Goal: Check status: Check status

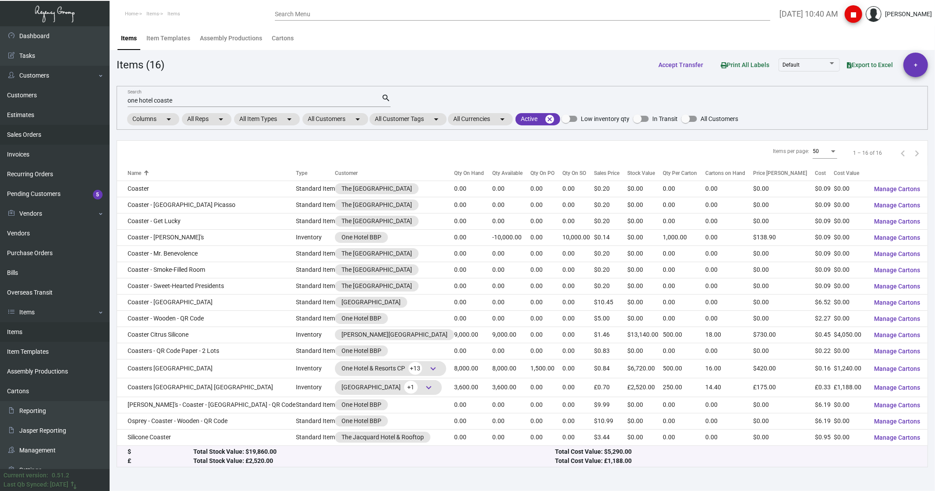
click at [24, 133] on link "Sales Orders" at bounding box center [55, 135] width 110 height 20
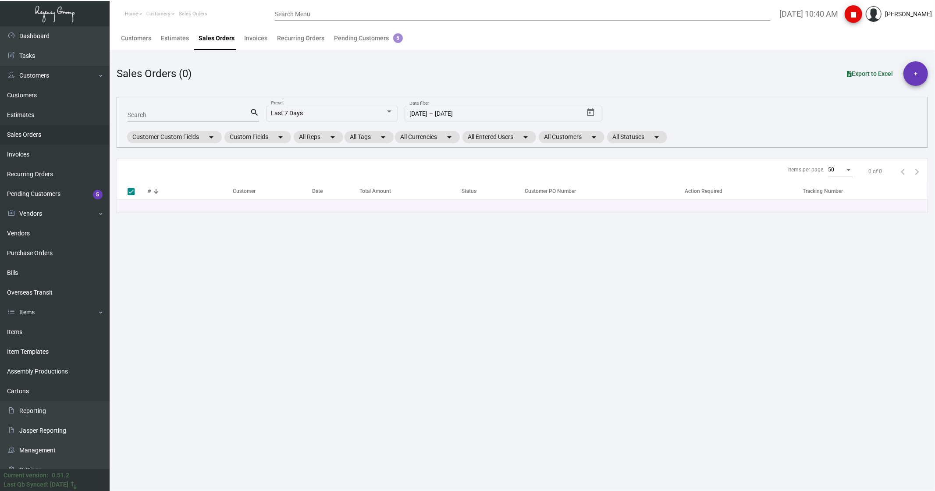
click at [155, 102] on mat-form-field "Search search" at bounding box center [193, 114] width 131 height 27
click at [136, 112] on input "Search" at bounding box center [189, 115] width 122 height 7
paste input "165180"
type input "165180"
checkbox input "false"
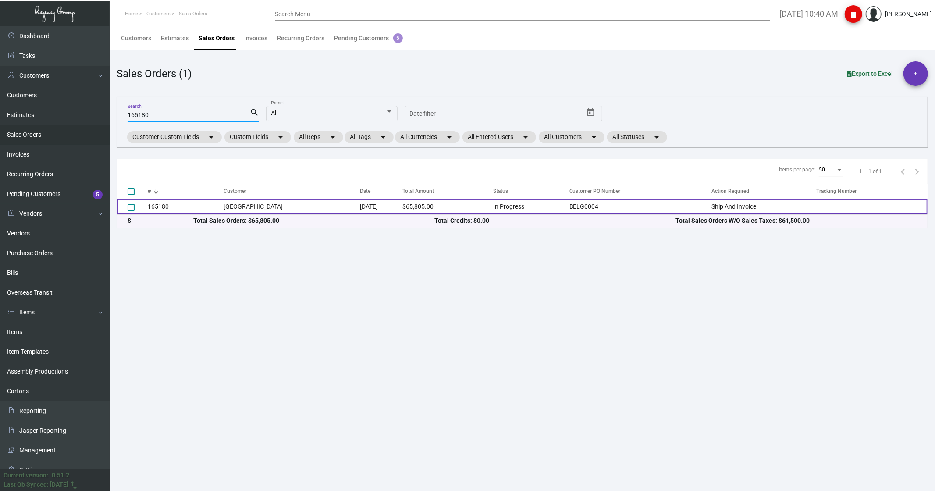
click at [162, 205] on td "165180" at bounding box center [186, 206] width 76 height 15
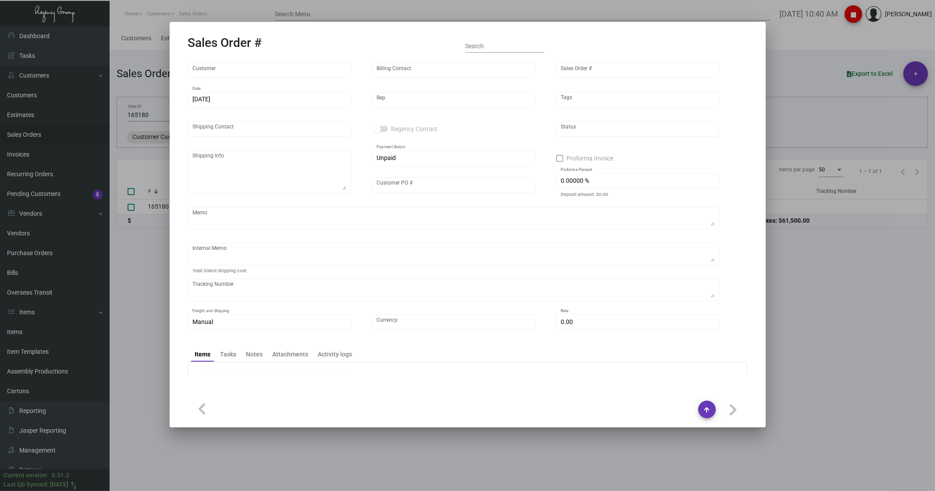
type input "[GEOGRAPHIC_DATA]"
type input "[PERSON_NAME]"
type input "165180"
type input "[DATE]"
type input "[PERSON_NAME]"
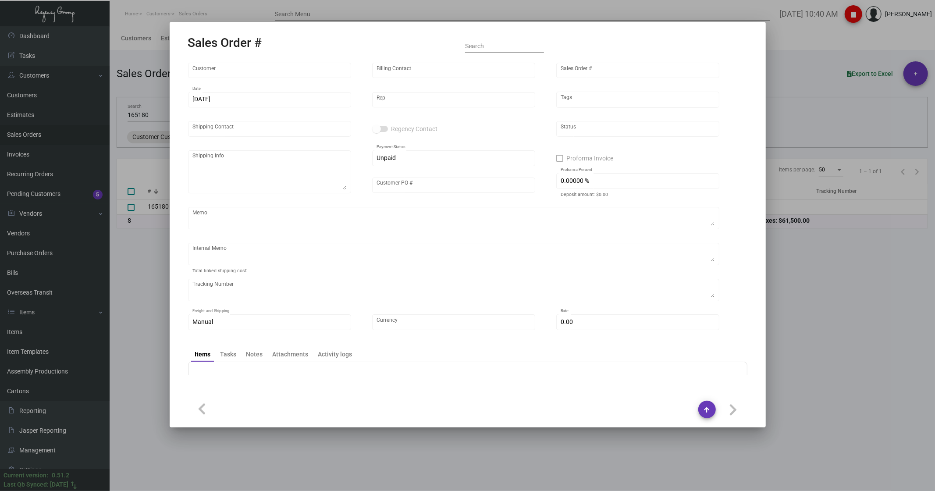
type input "BELG0004"
type textarea "[DATE] - Down-payment check rec'd $30,750.00"
type input "United States Dollar $"
type input "$ 0.00"
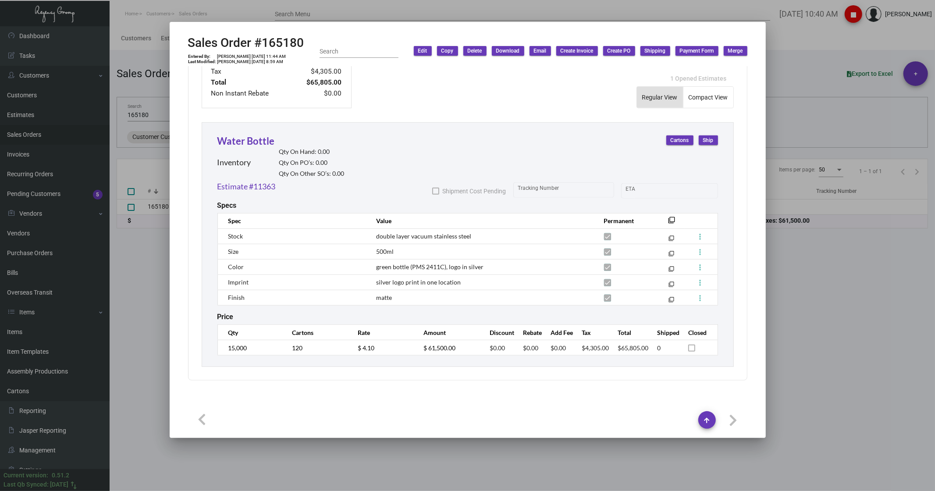
scroll to position [231, 0]
